Goal: Task Accomplishment & Management: Complete application form

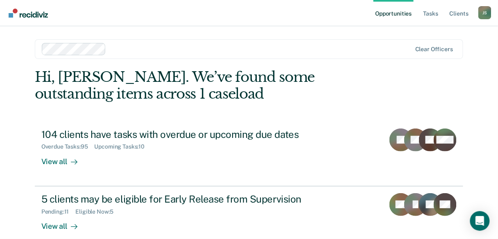
scroll to position [33, 0]
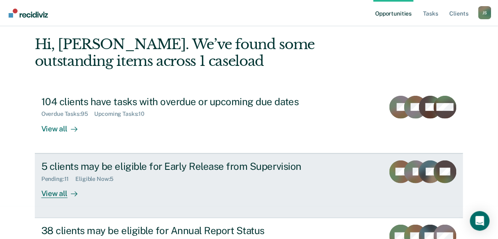
click at [62, 195] on div "View all" at bounding box center [64, 190] width 46 height 16
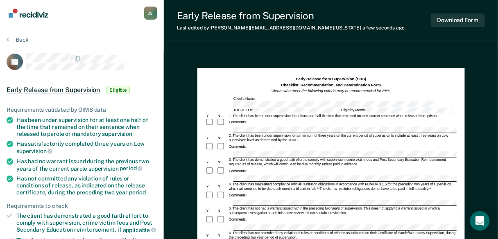
click at [242, 207] on div "5. The client has not had a warrant issued within the preceding two years of su…" at bounding box center [342, 211] width 229 height 9
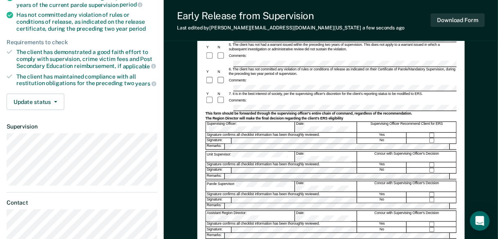
scroll to position [197, 0]
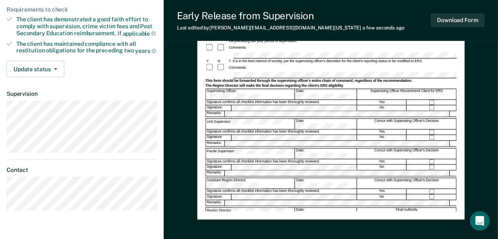
click at [299, 179] on div "Date:" at bounding box center [325, 184] width 61 height 10
click at [300, 177] on div at bounding box center [330, 177] width 251 height 1
click at [387, 208] on div "Final Authority" at bounding box center [406, 213] width 99 height 10
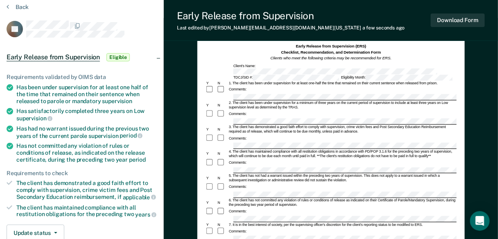
scroll to position [0, 0]
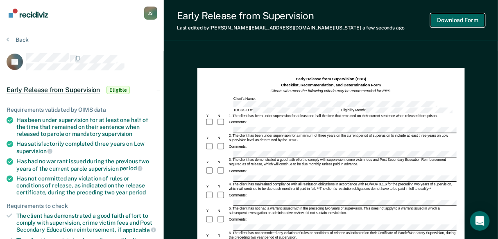
click at [456, 25] on button "Download Form" at bounding box center [458, 21] width 54 height 14
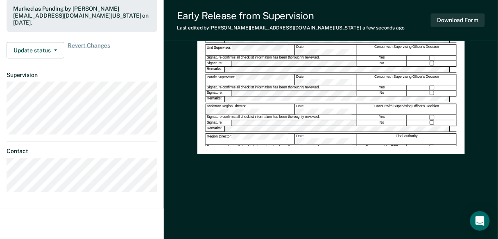
scroll to position [267, 0]
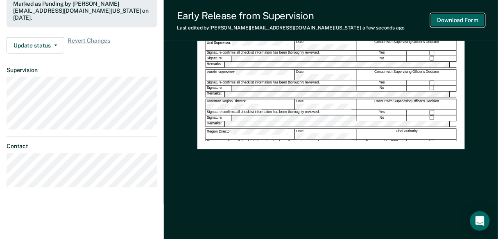
click at [451, 23] on button "Download Form" at bounding box center [458, 21] width 54 height 14
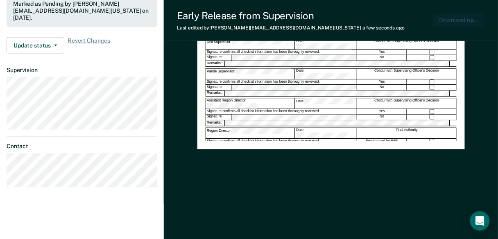
scroll to position [0, 0]
